Goal: Task Accomplishment & Management: Use online tool/utility

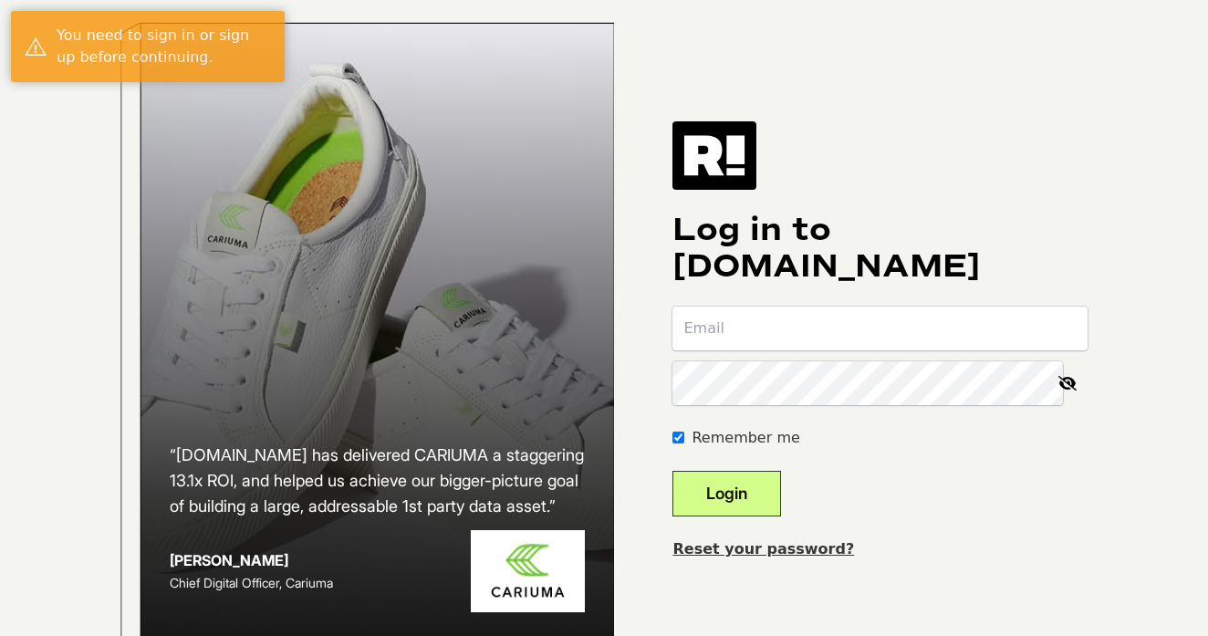
type input "[PERSON_NAME][EMAIL_ADDRESS][DOMAIN_NAME]"
click at [775, 502] on button "Login" at bounding box center [727, 494] width 109 height 46
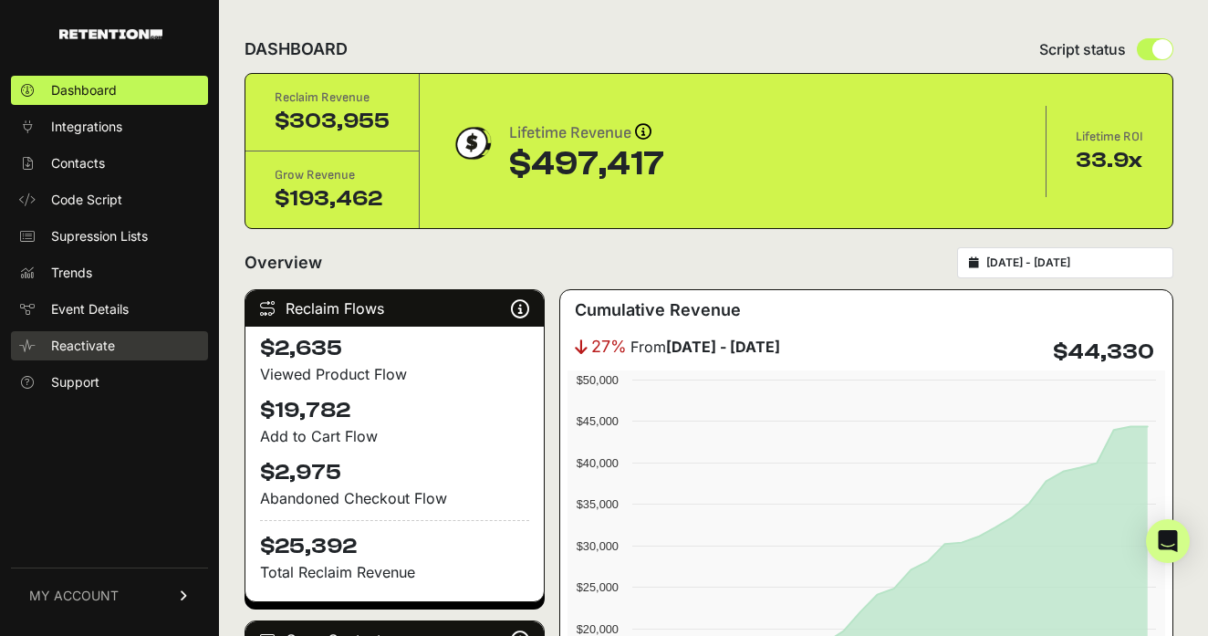
click at [118, 339] on link "Reactivate" at bounding box center [109, 345] width 197 height 29
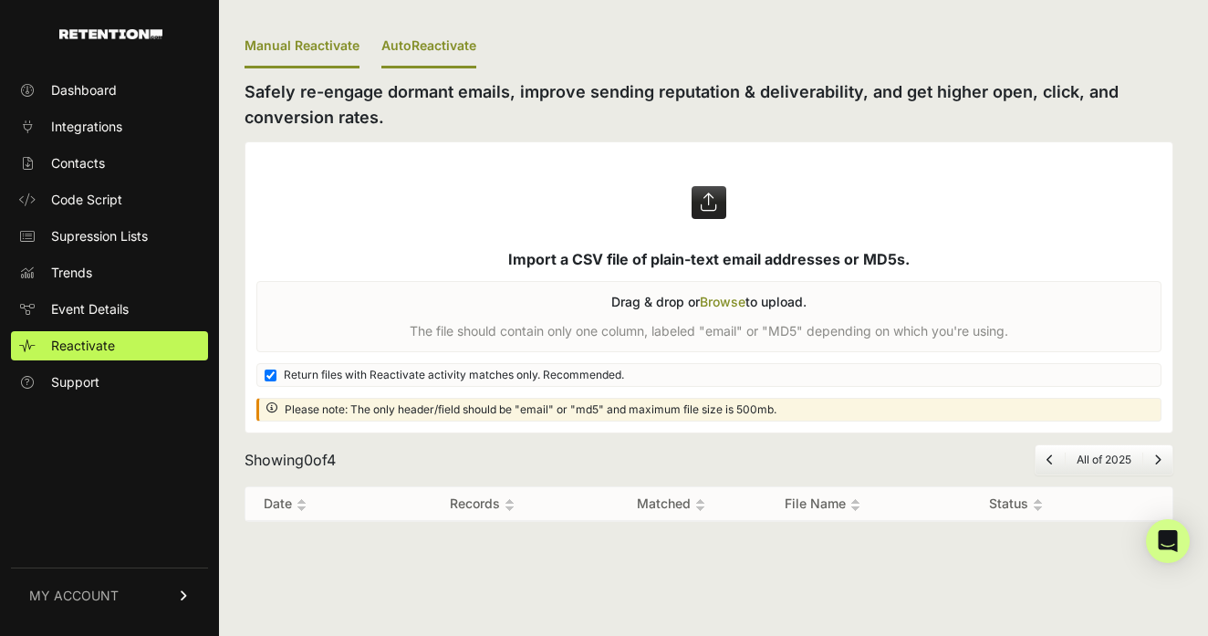
click at [440, 48] on link "AutoReactivate" at bounding box center [428, 47] width 95 height 43
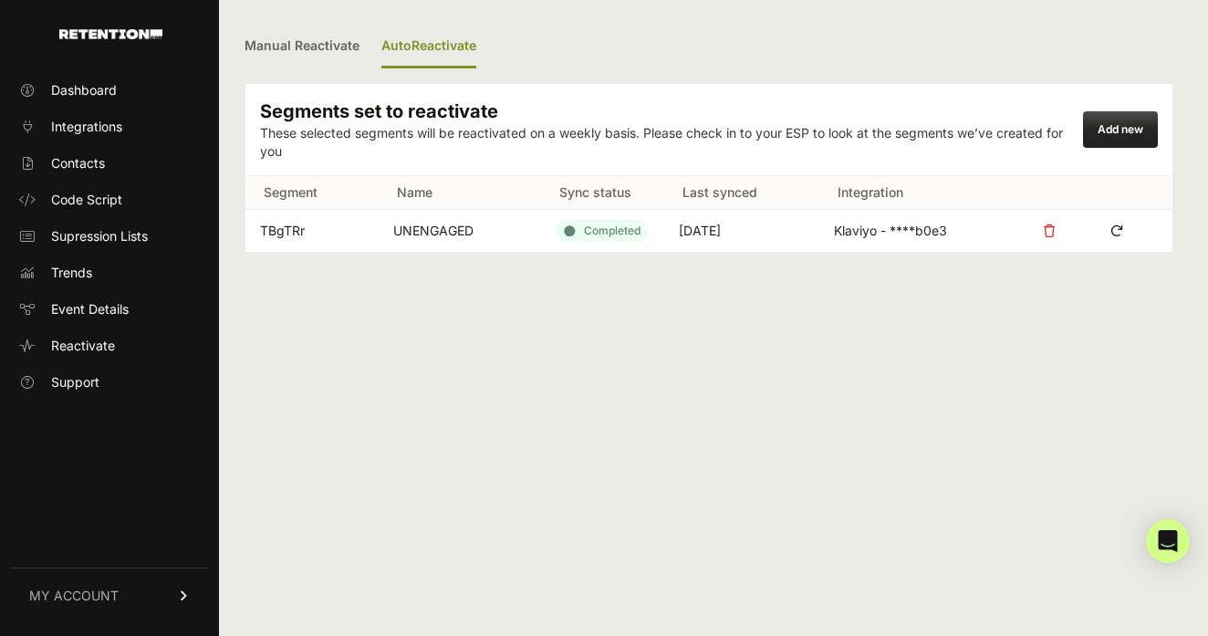
click at [1112, 254] on div "Manual Reactivate AutoReactivate Segments set to reactivate These selected segm…" at bounding box center [709, 318] width 980 height 636
click at [1114, 226] on icon at bounding box center [1116, 230] width 27 height 27
